Goal: Task Accomplishment & Management: Manage account settings

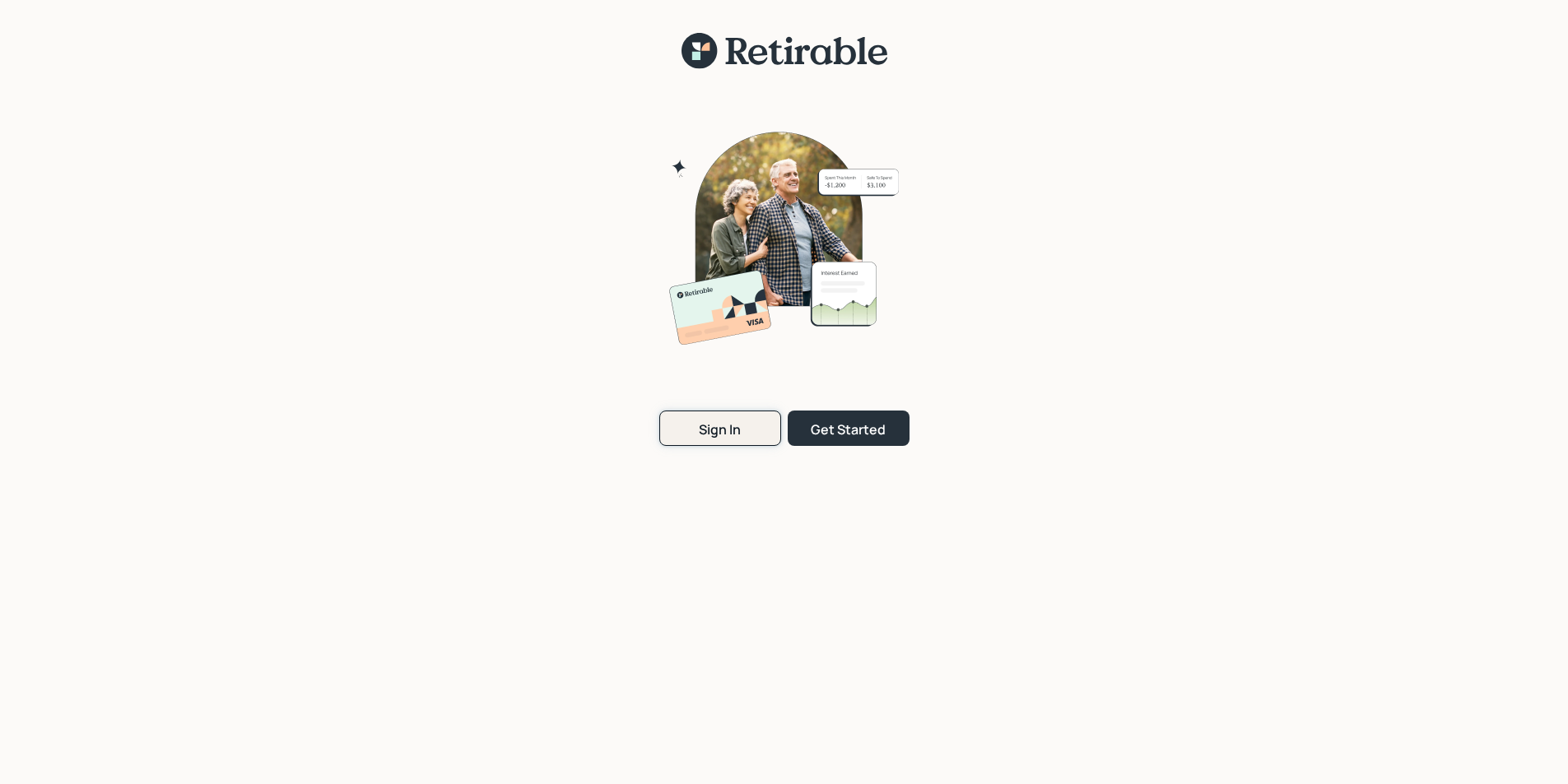
click at [711, 429] on div "Sign In" at bounding box center [719, 429] width 42 height 18
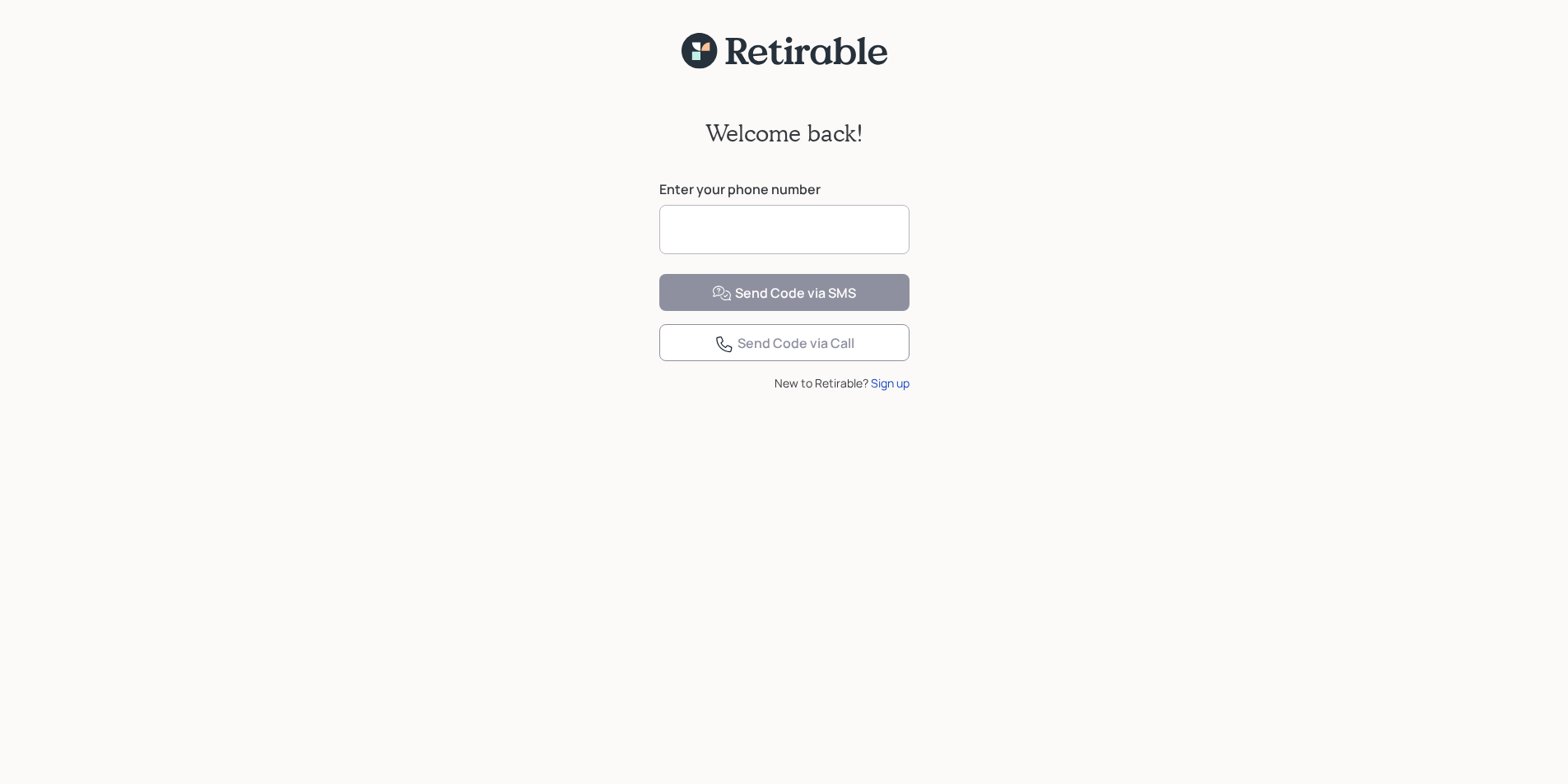
click at [697, 229] on input at bounding box center [784, 229] width 250 height 50
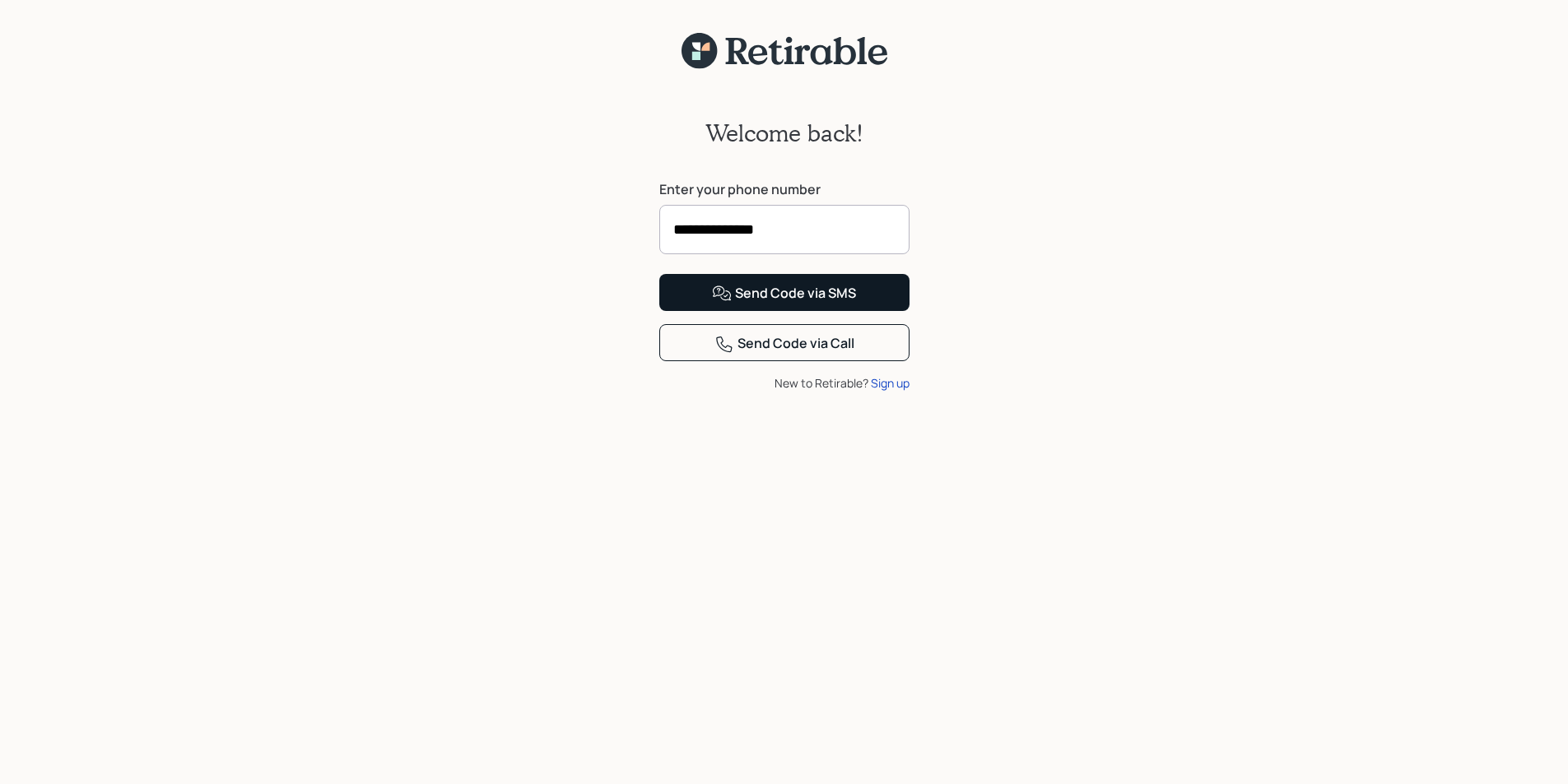
type input "**********"
click at [777, 304] on div "Send Code via SMS" at bounding box center [784, 293] width 144 height 20
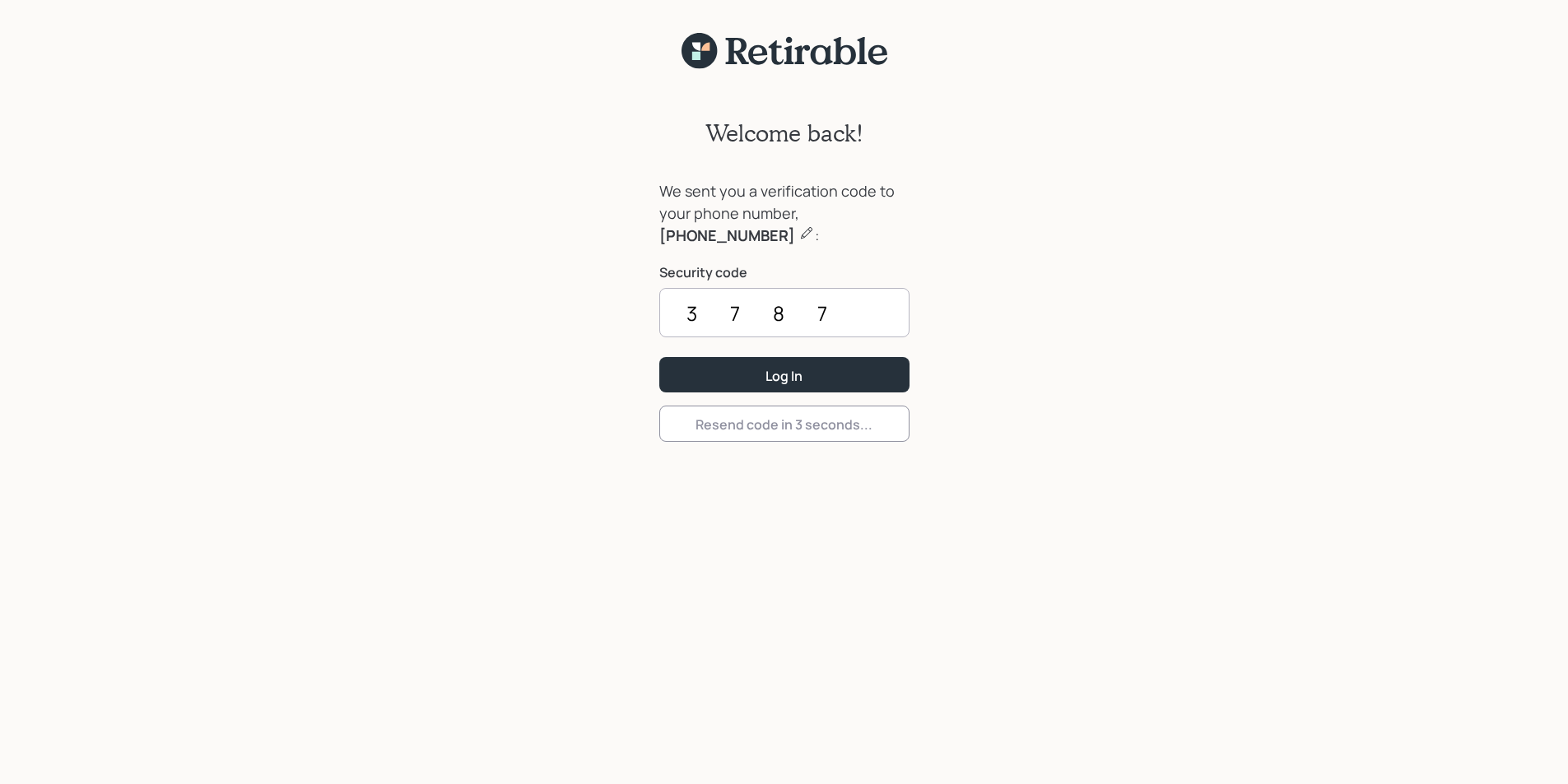
type input "3787"
click at [659, 357] on button "Log In" at bounding box center [784, 374] width 250 height 36
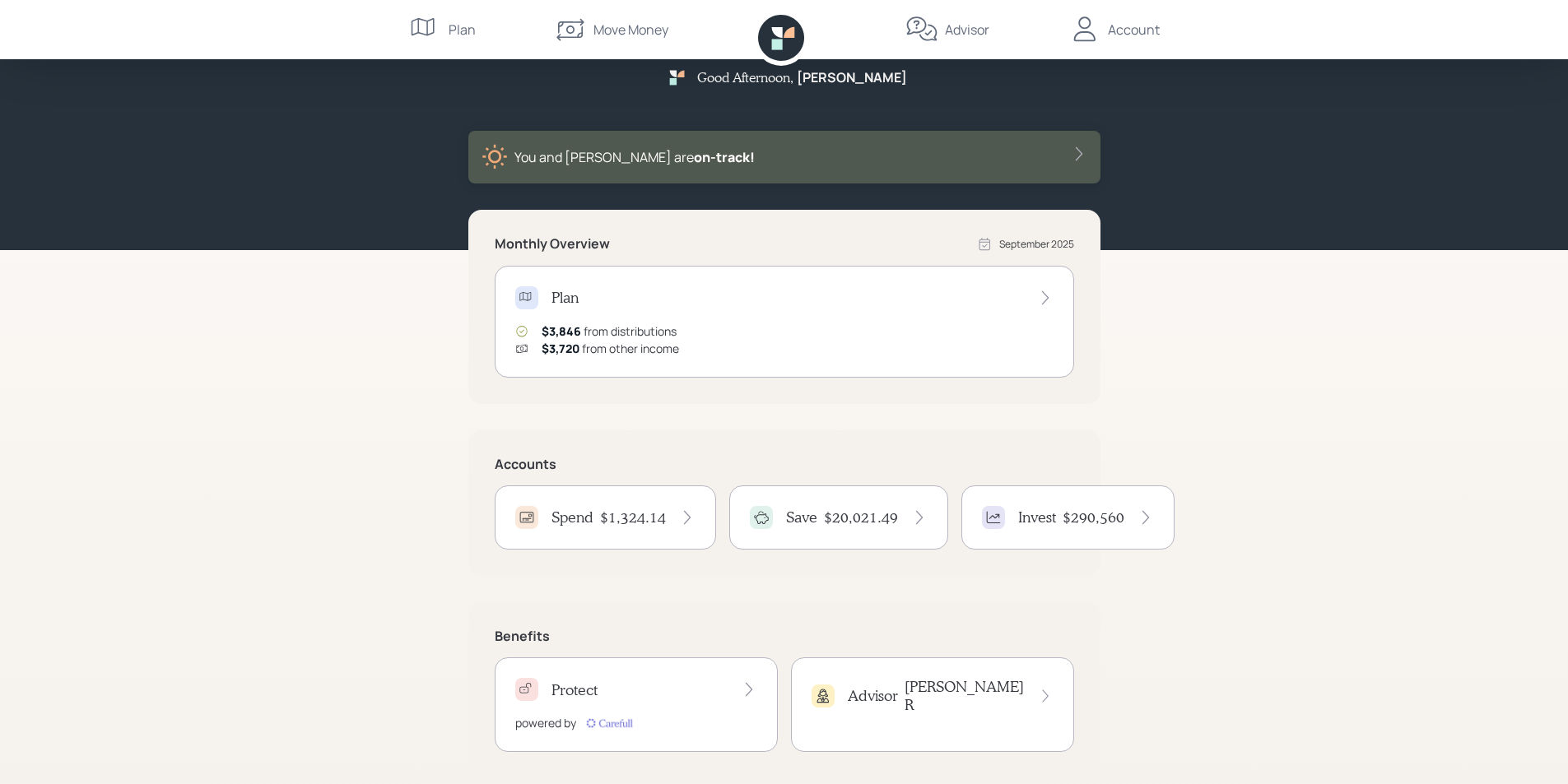
scroll to position [44, 0]
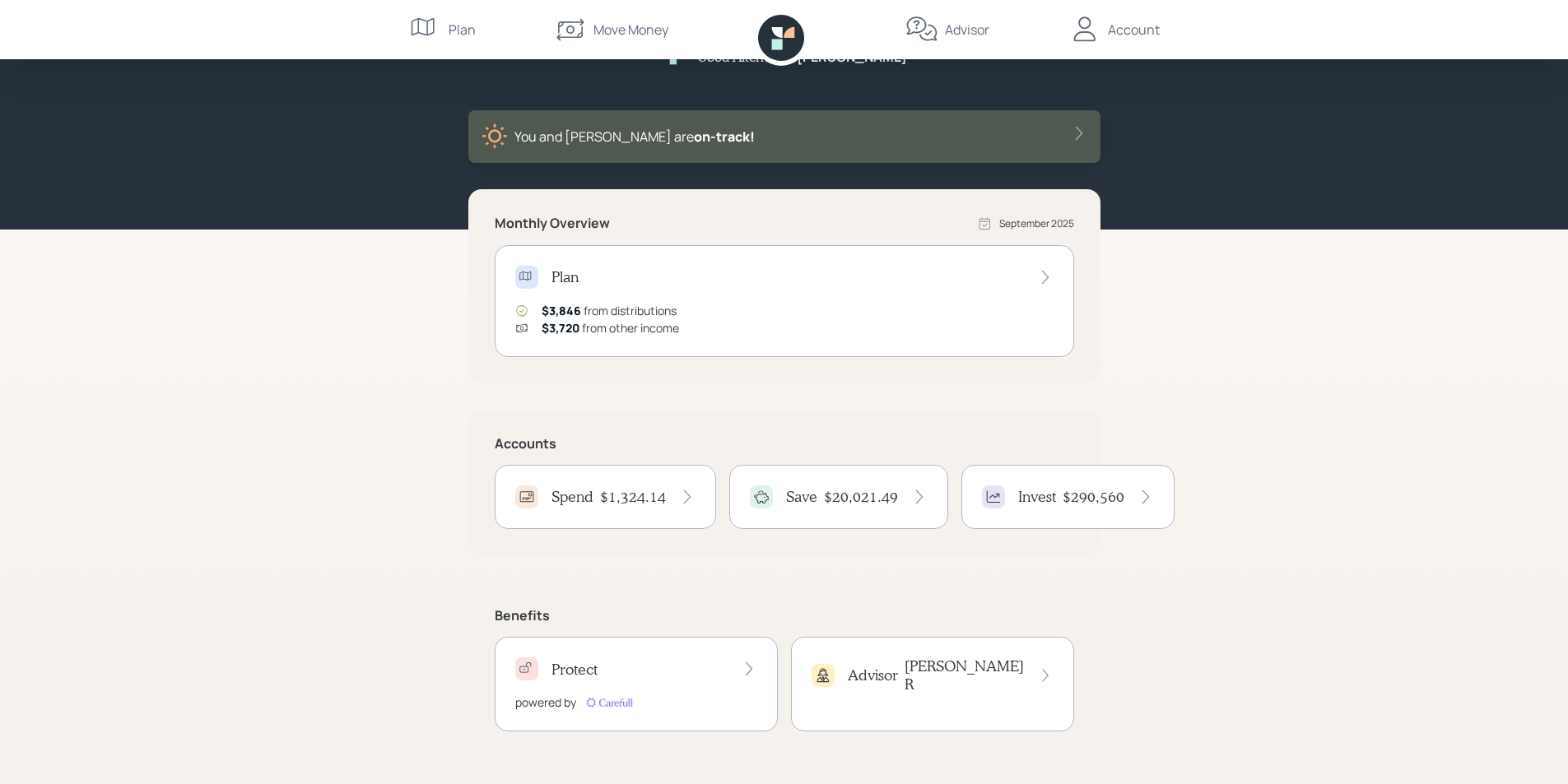
click at [600, 495] on h4 "$1,324.14" at bounding box center [633, 496] width 66 height 18
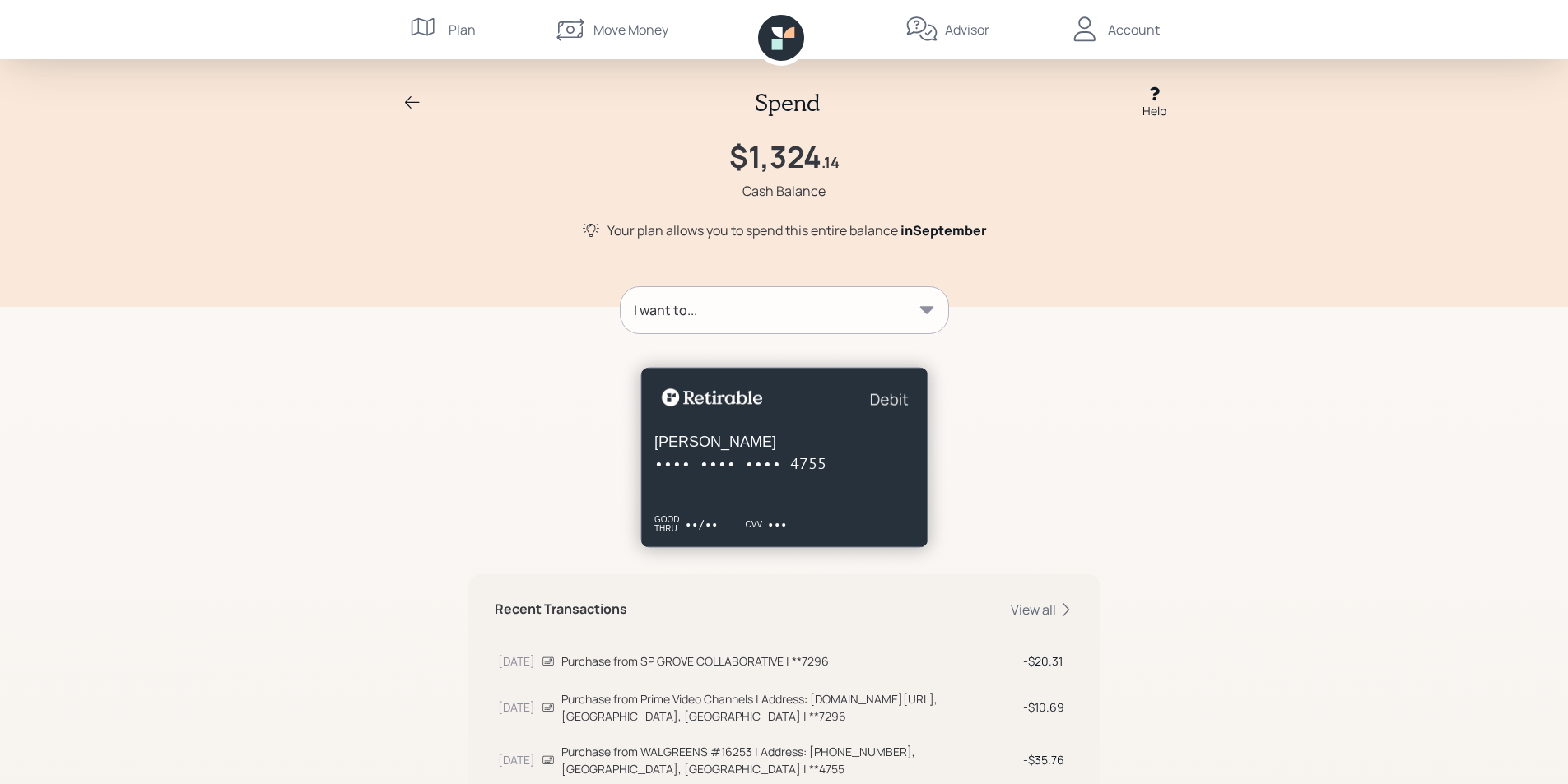
click at [1123, 32] on div "Account" at bounding box center [1134, 30] width 52 height 20
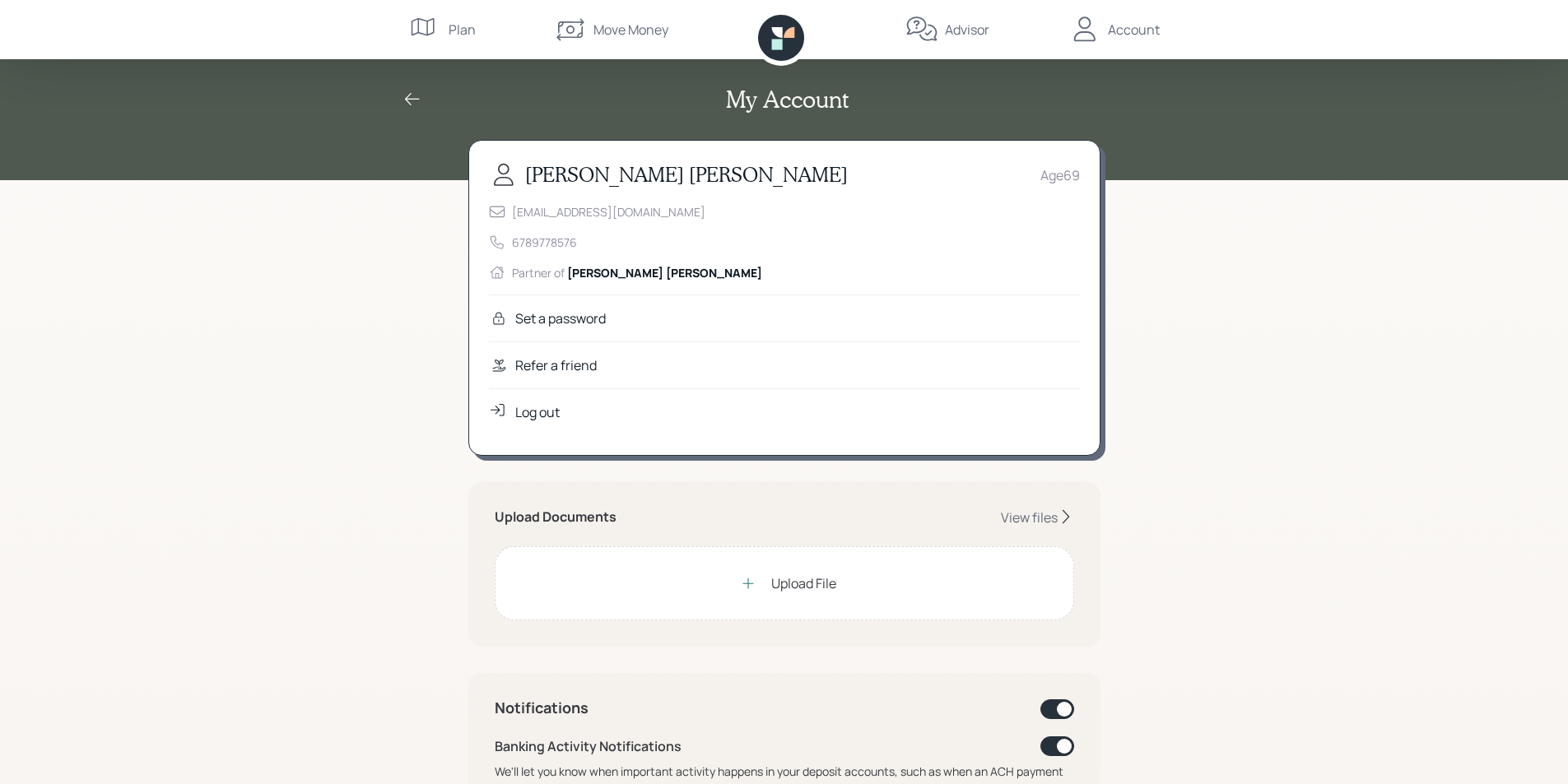
click at [414, 97] on icon at bounding box center [412, 99] width 20 height 20
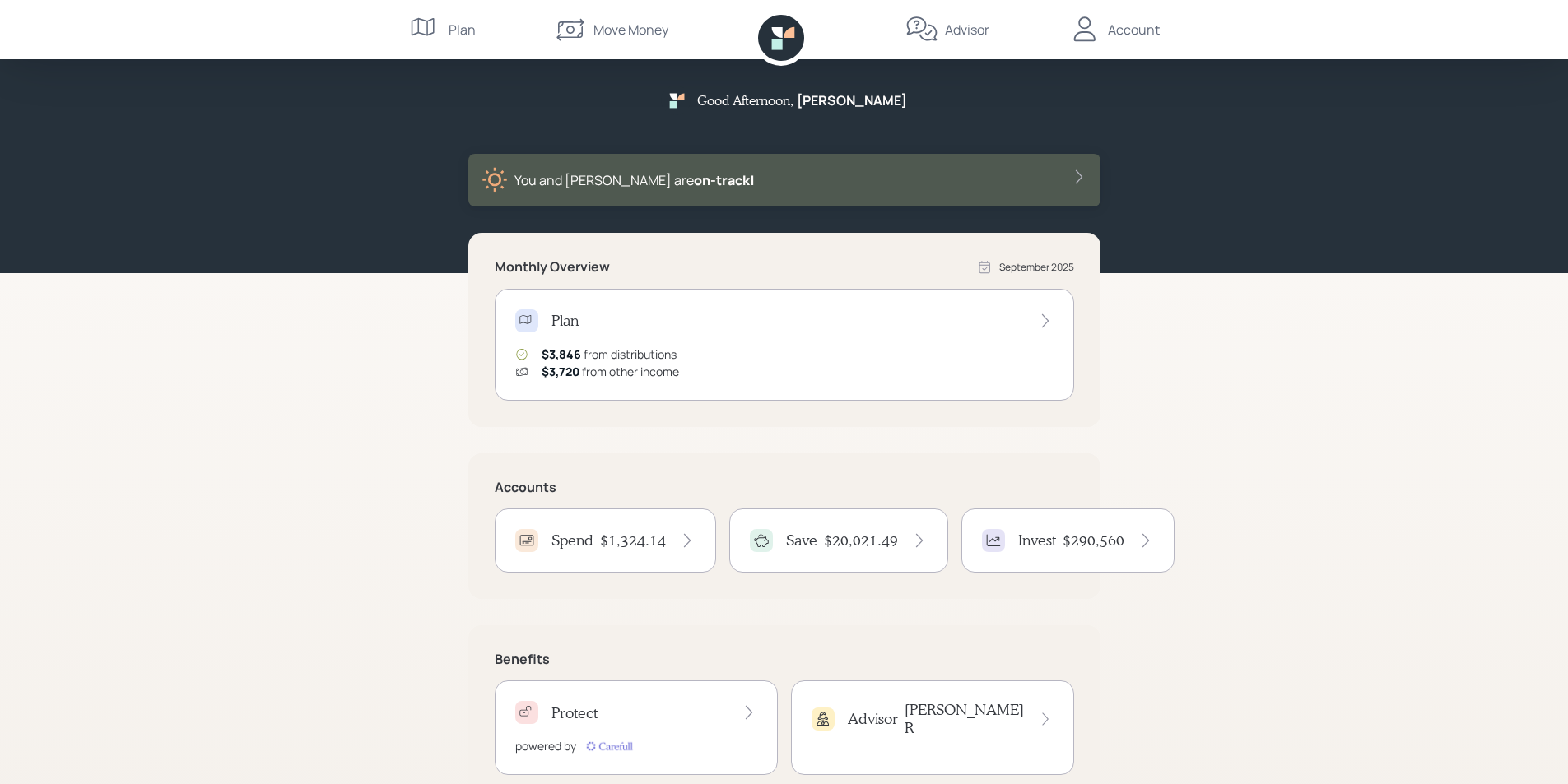
click at [1078, 177] on icon at bounding box center [1079, 177] width 17 height 17
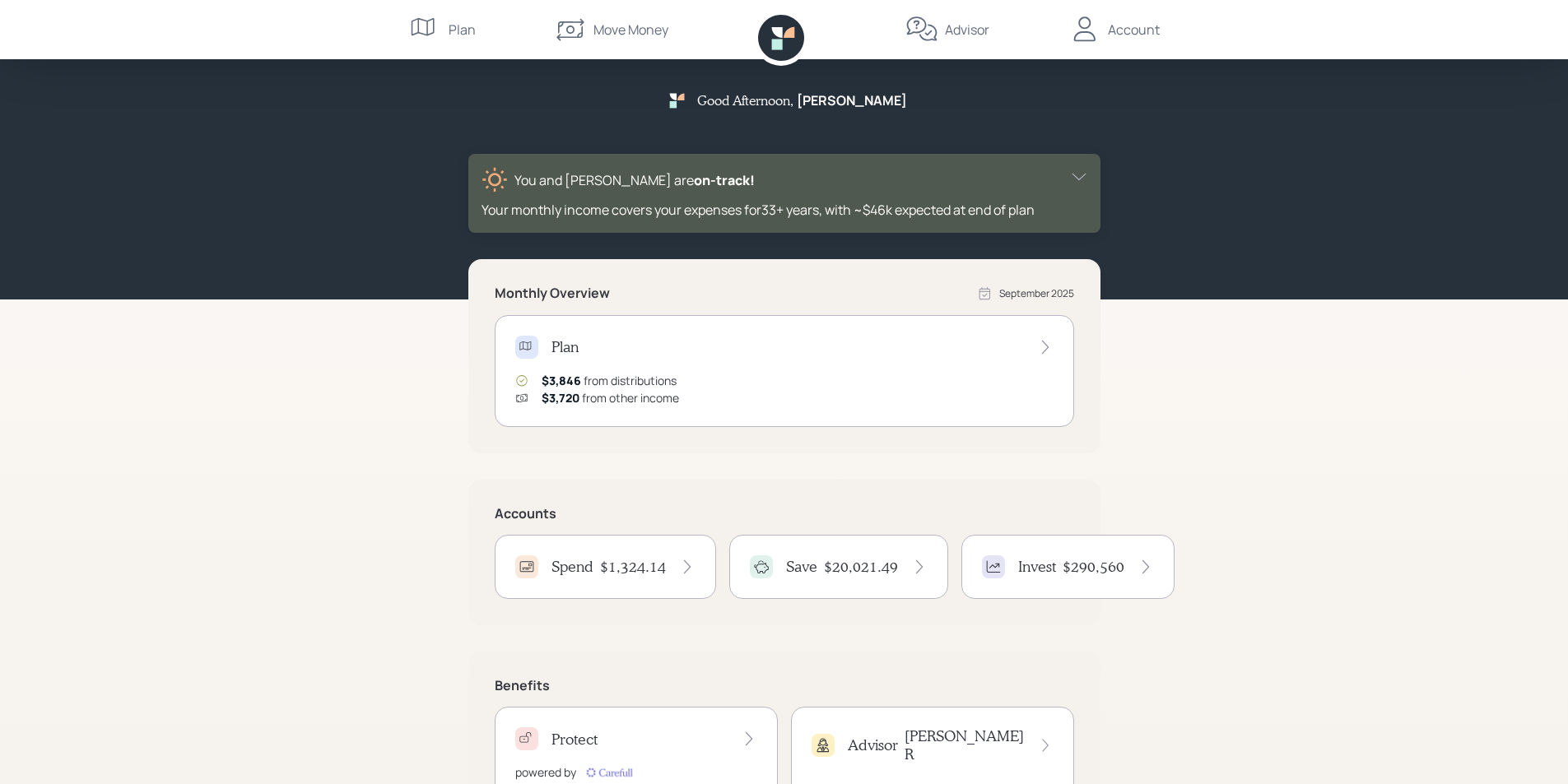
click at [1140, 26] on div "Account" at bounding box center [1134, 30] width 52 height 20
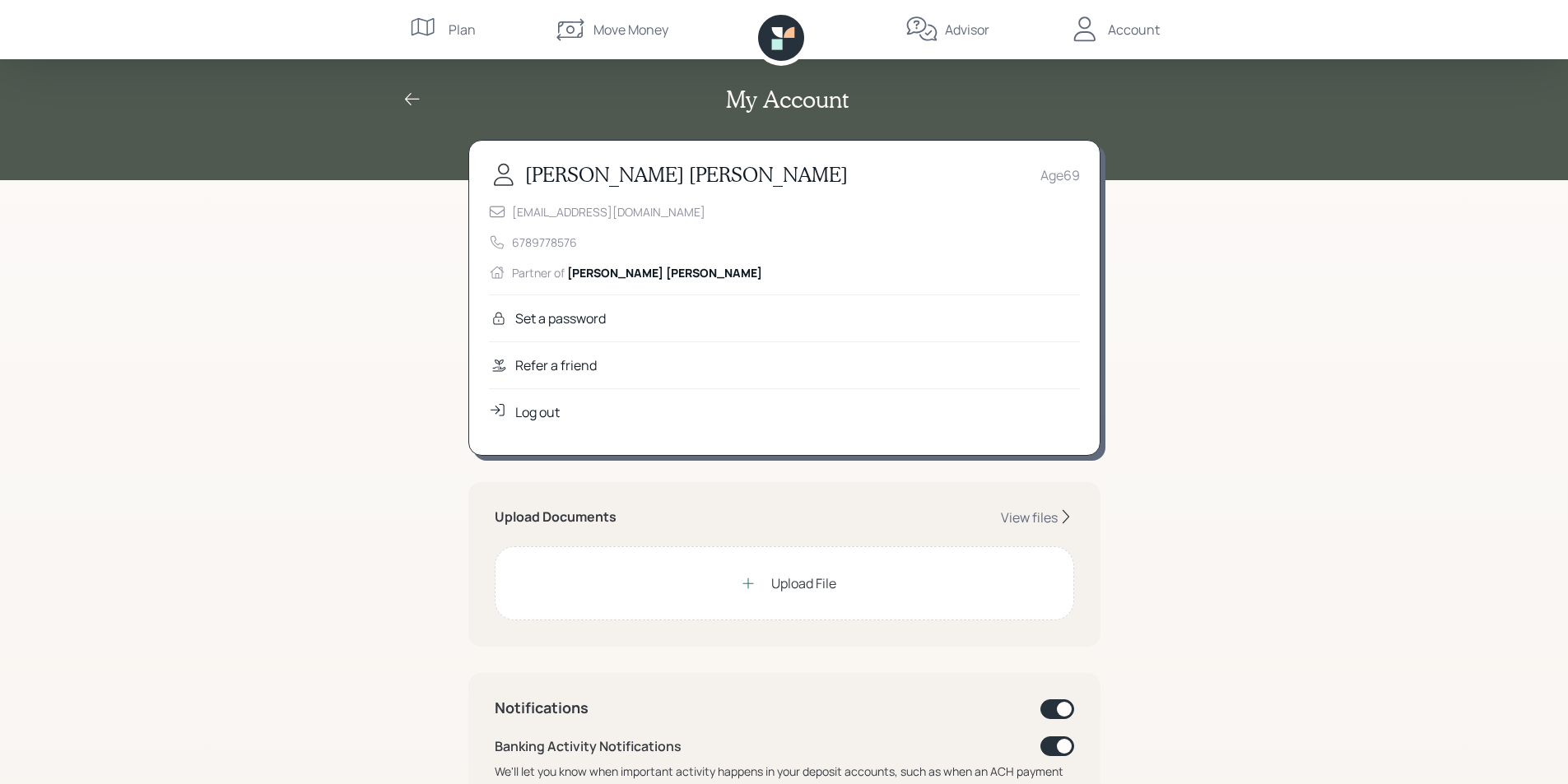
click at [543, 411] on div "Log out" at bounding box center [537, 412] width 44 height 20
